Goal: Check status: Check status

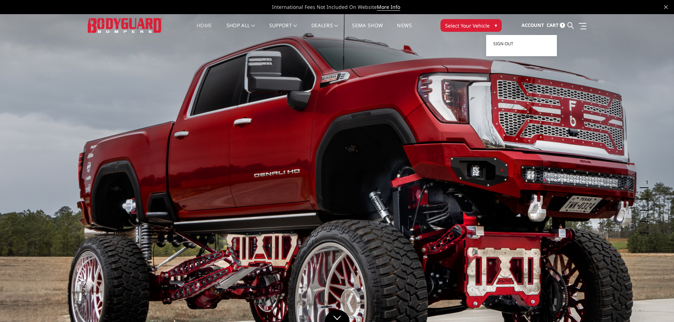
click at [534, 24] on span "Account" at bounding box center [533, 25] width 23 height 6
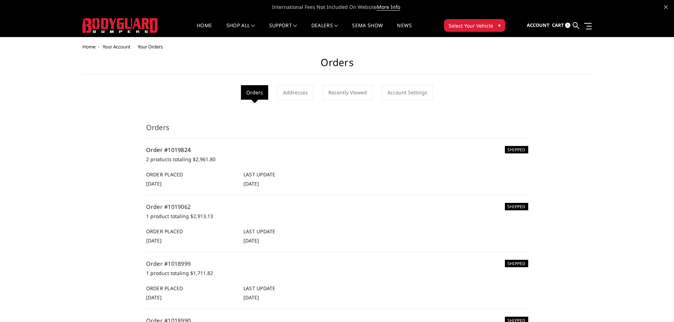
click at [182, 150] on link "Order #1019824" at bounding box center [168, 150] width 45 height 8
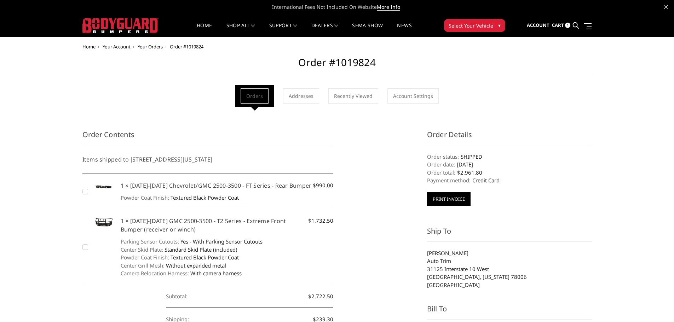
click at [447, 199] on button "Print Invoice" at bounding box center [449, 199] width 44 height 14
